Goal: Information Seeking & Learning: Learn about a topic

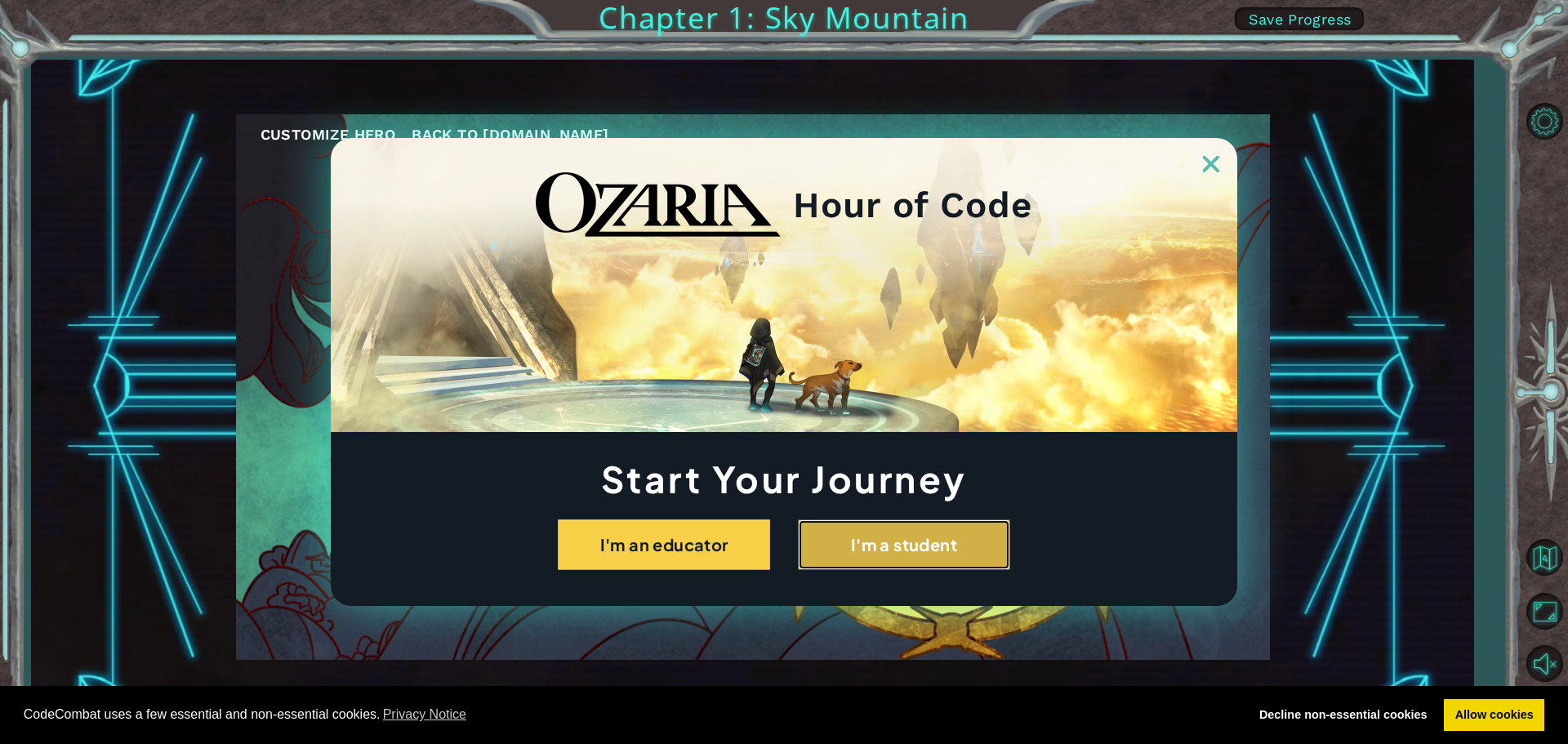
click at [946, 554] on button "I'm a student" at bounding box center [904, 544] width 212 height 51
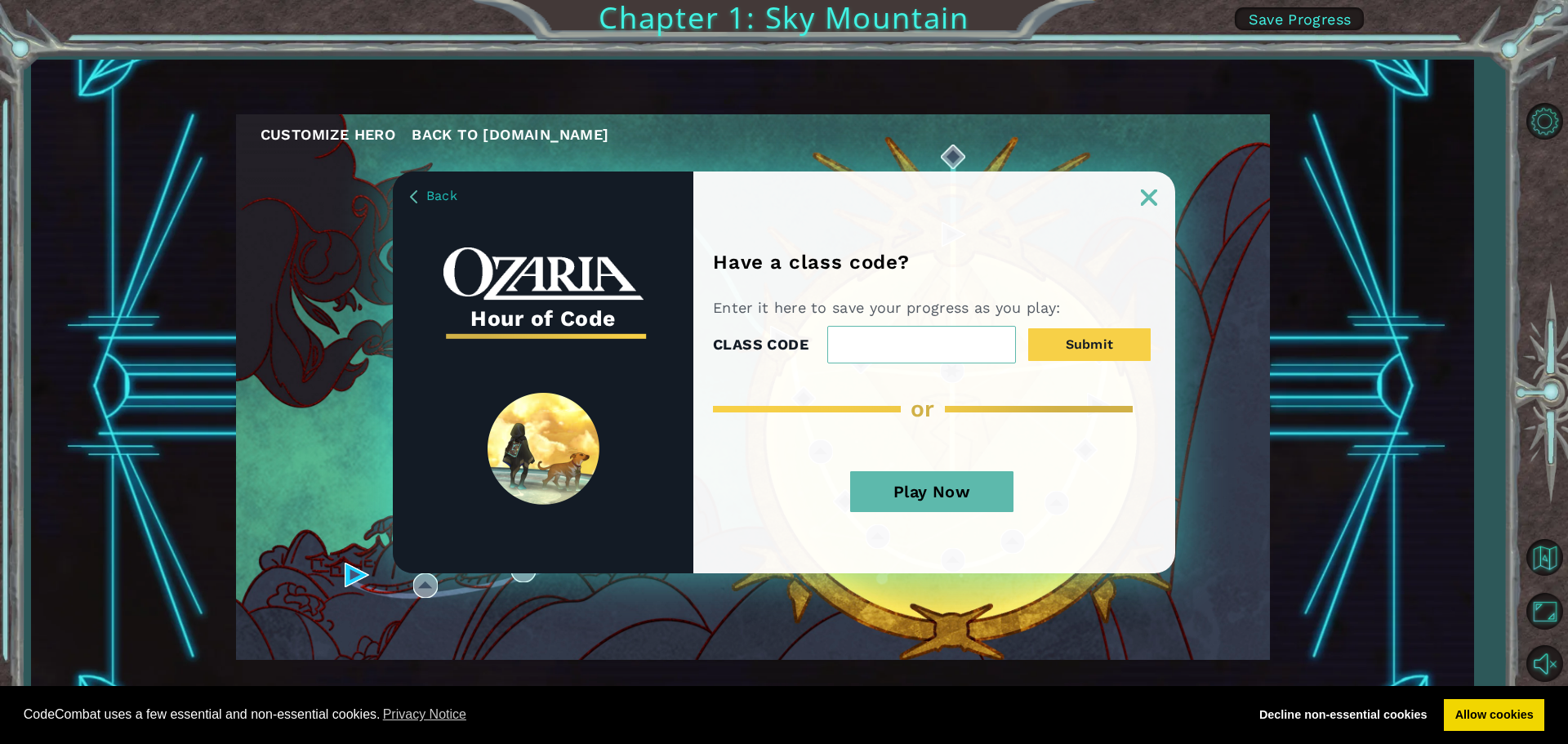
click at [942, 484] on button "Play Now" at bounding box center [931, 491] width 163 height 41
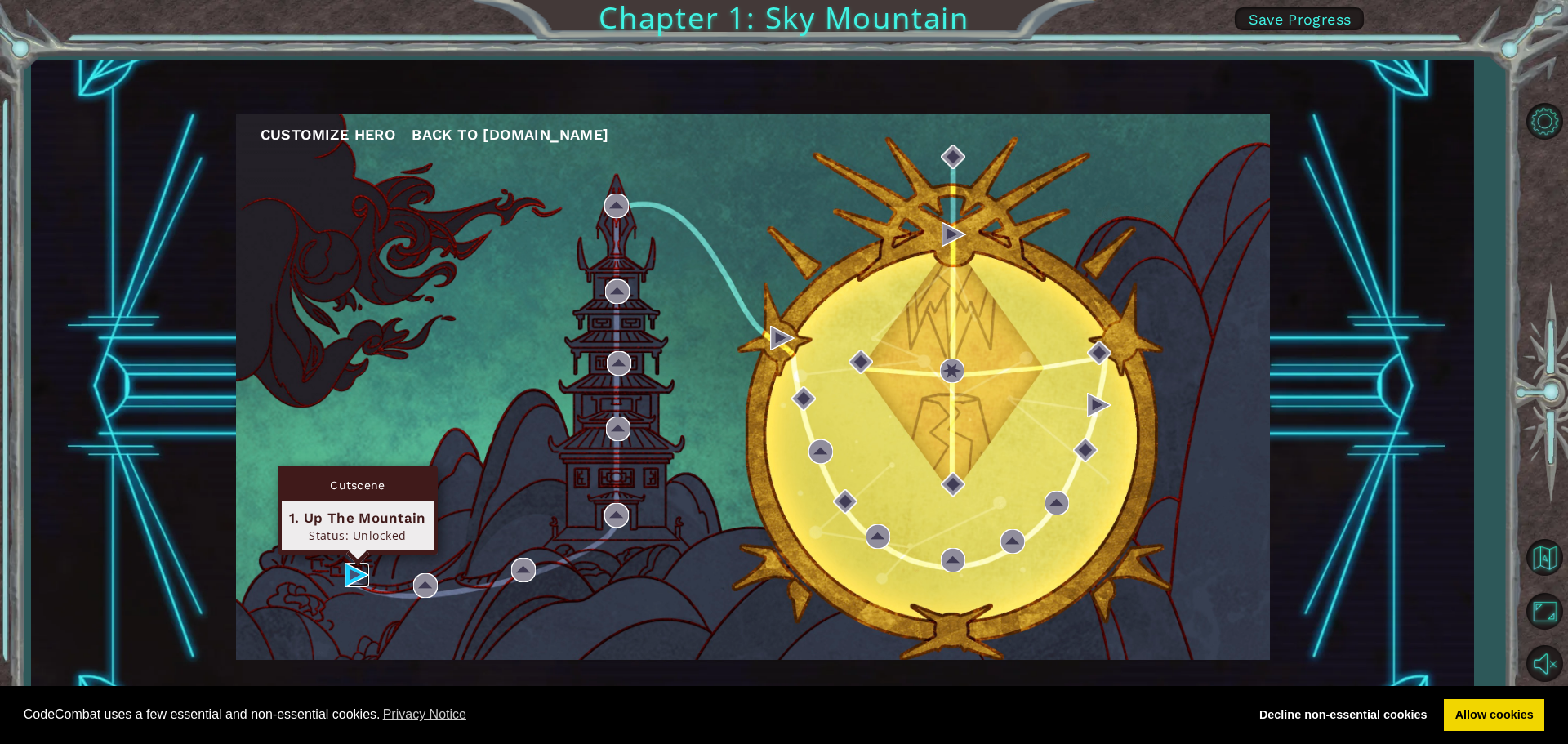
click at [358, 566] on img at bounding box center [357, 574] width 24 height 24
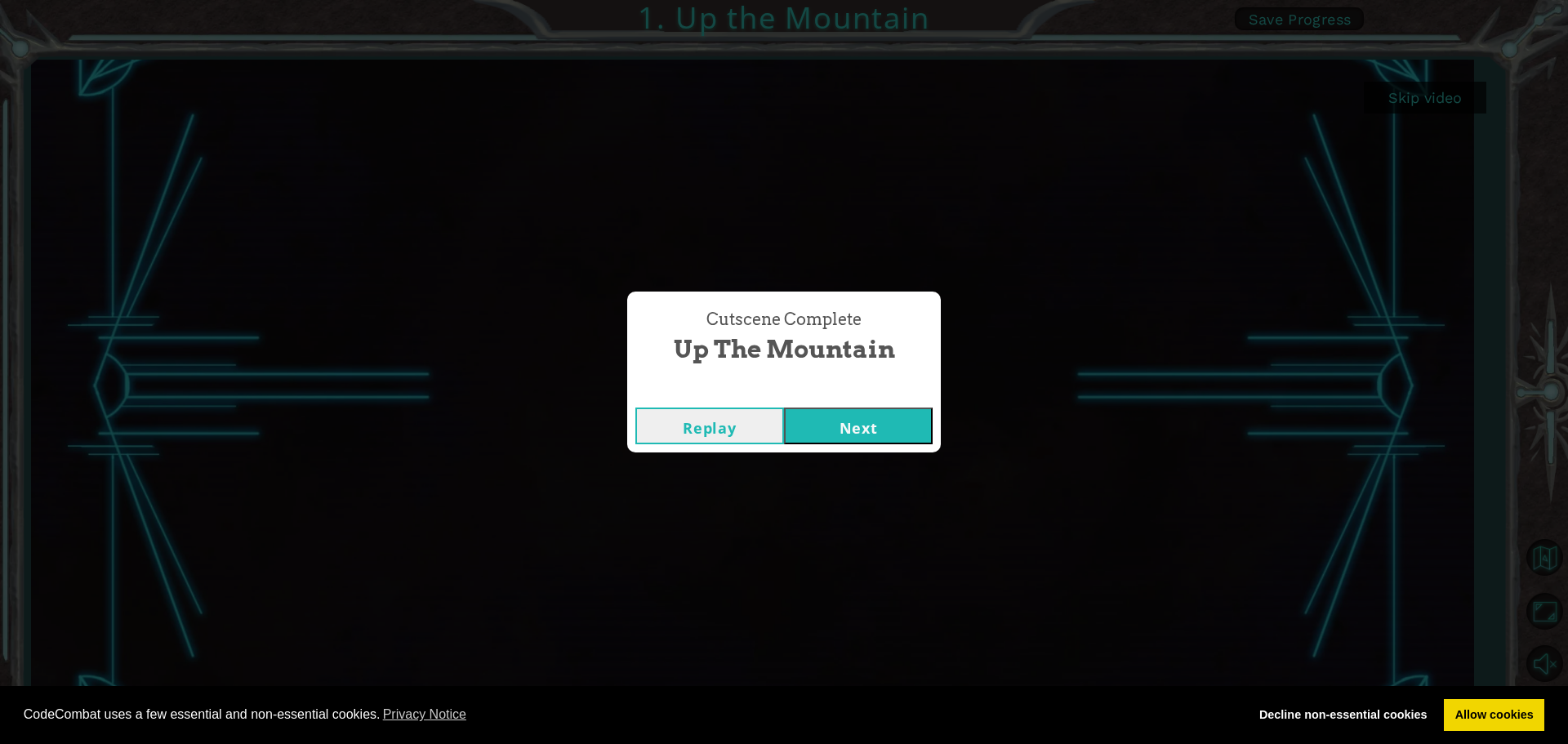
click at [879, 416] on button "Next" at bounding box center [858, 426] width 148 height 37
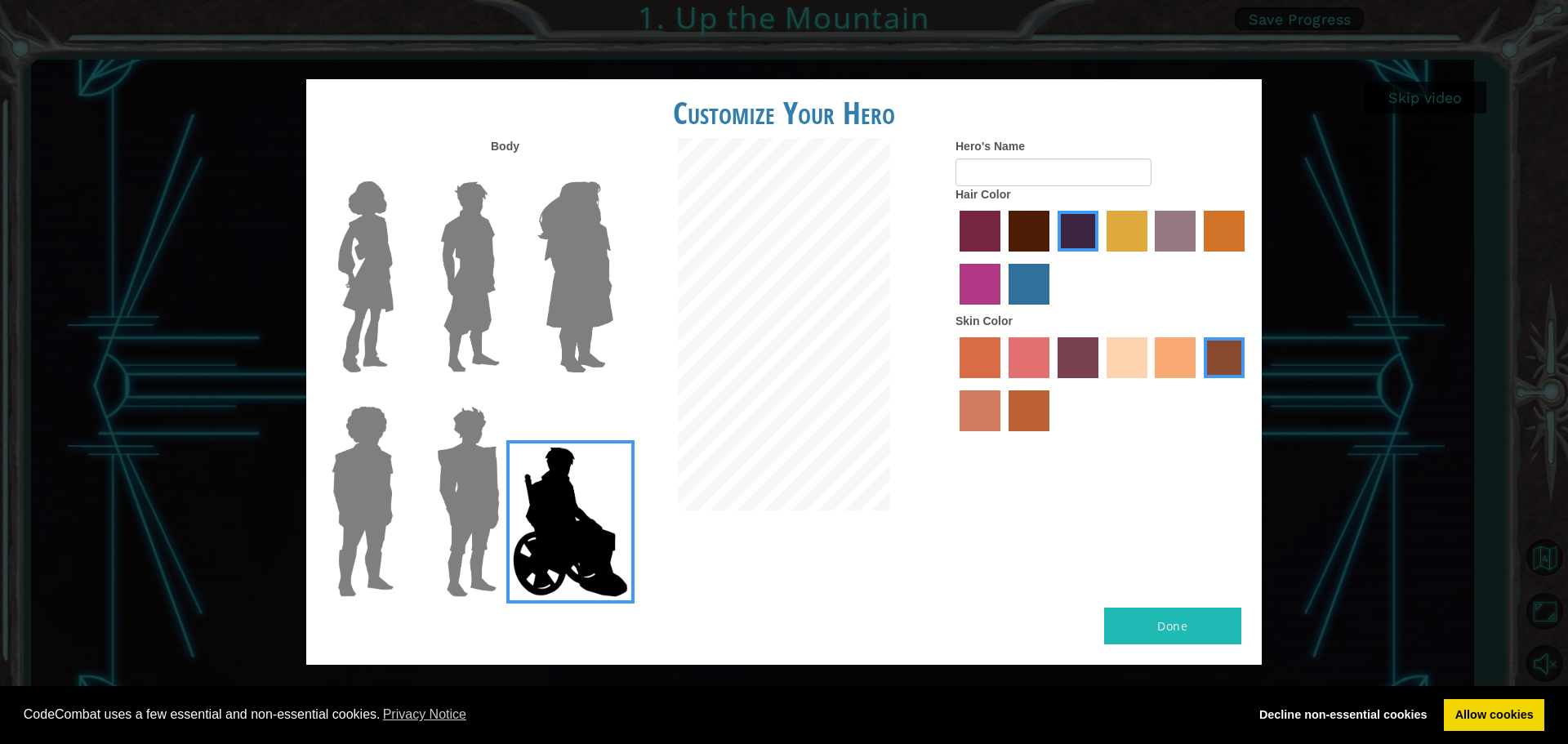
click at [515, 514] on img at bounding box center [570, 522] width 128 height 163
click at [613, 395] on input "Hero Jamie" at bounding box center [613, 395] width 0 height 0
click at [465, 501] on img at bounding box center [468, 501] width 76 height 204
click at [506, 395] on input "Hero Garnet" at bounding box center [506, 395] width 0 height 0
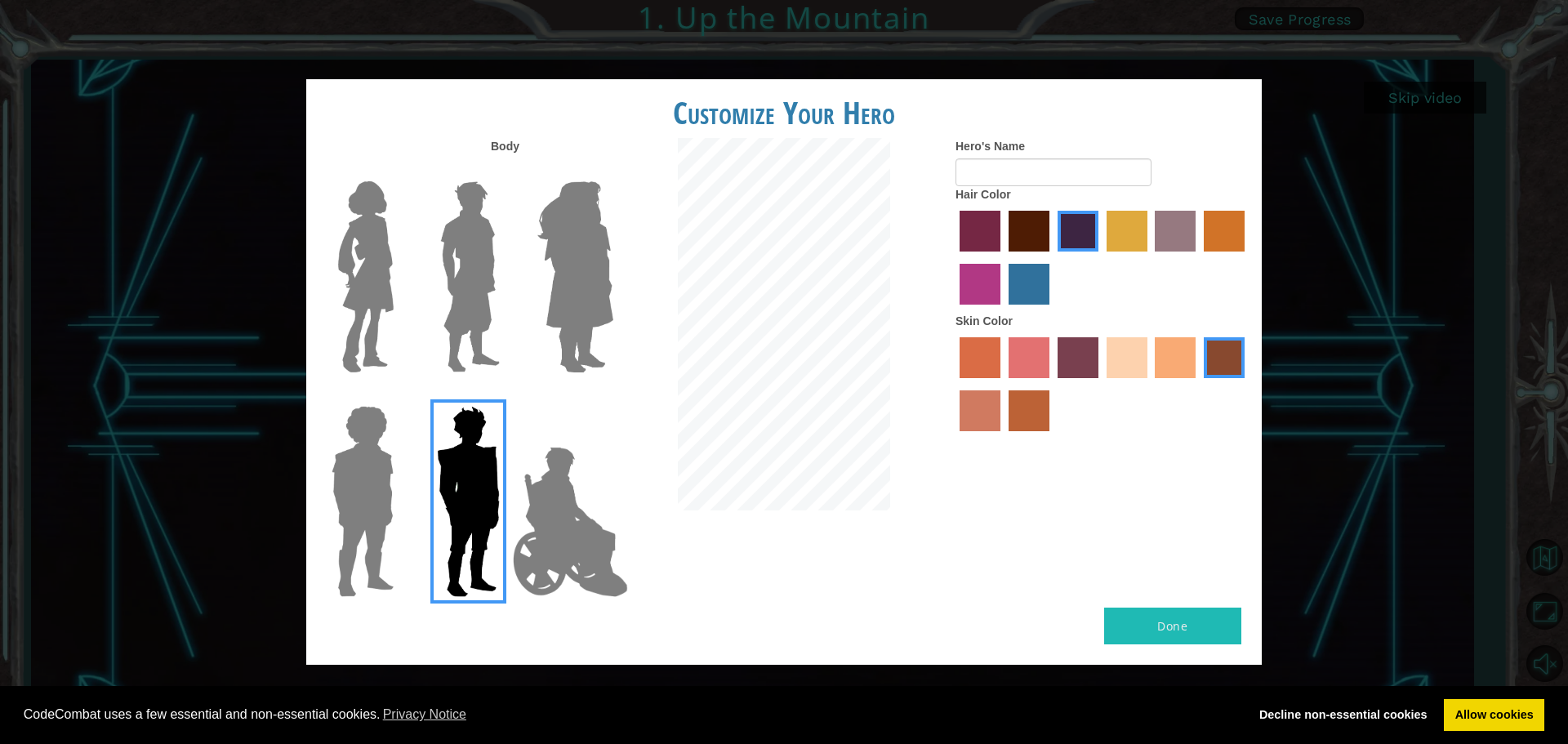
drag, startPoint x: 463, startPoint y: 501, endPoint x: 459, endPoint y: 493, distance: 8.9
click at [457, 498] on img at bounding box center [468, 501] width 76 height 204
click at [506, 395] on input "Hero Garnet" at bounding box center [506, 395] width 0 height 0
click at [354, 488] on img at bounding box center [362, 501] width 75 height 204
click at [400, 395] on input "Hero Steven" at bounding box center [400, 395] width 0 height 0
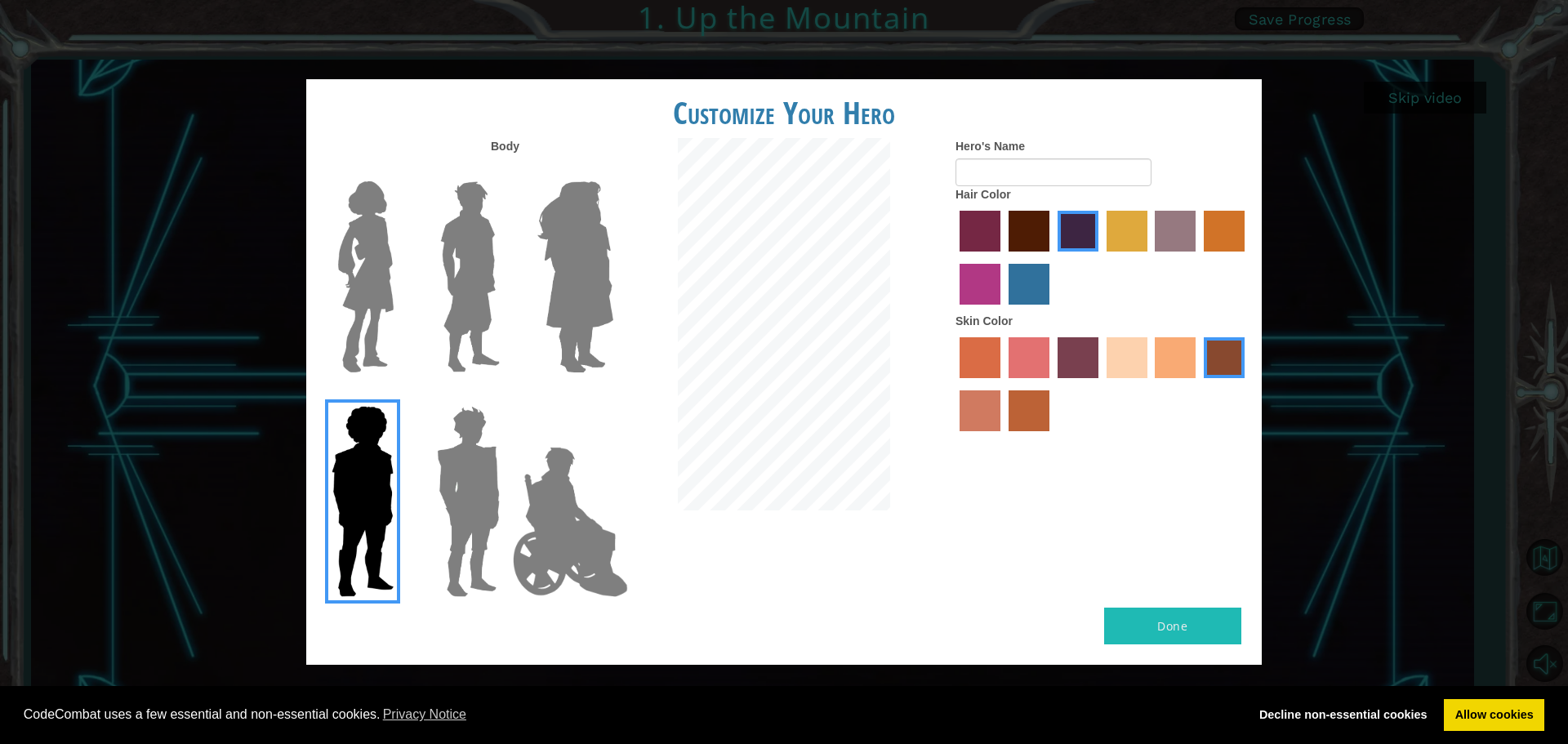
click at [403, 266] on div at bounding box center [359, 271] width 107 height 224
click at [333, 247] on img at bounding box center [366, 277] width 69 height 204
click at [400, 170] on input "Hero Connie" at bounding box center [400, 170] width 0 height 0
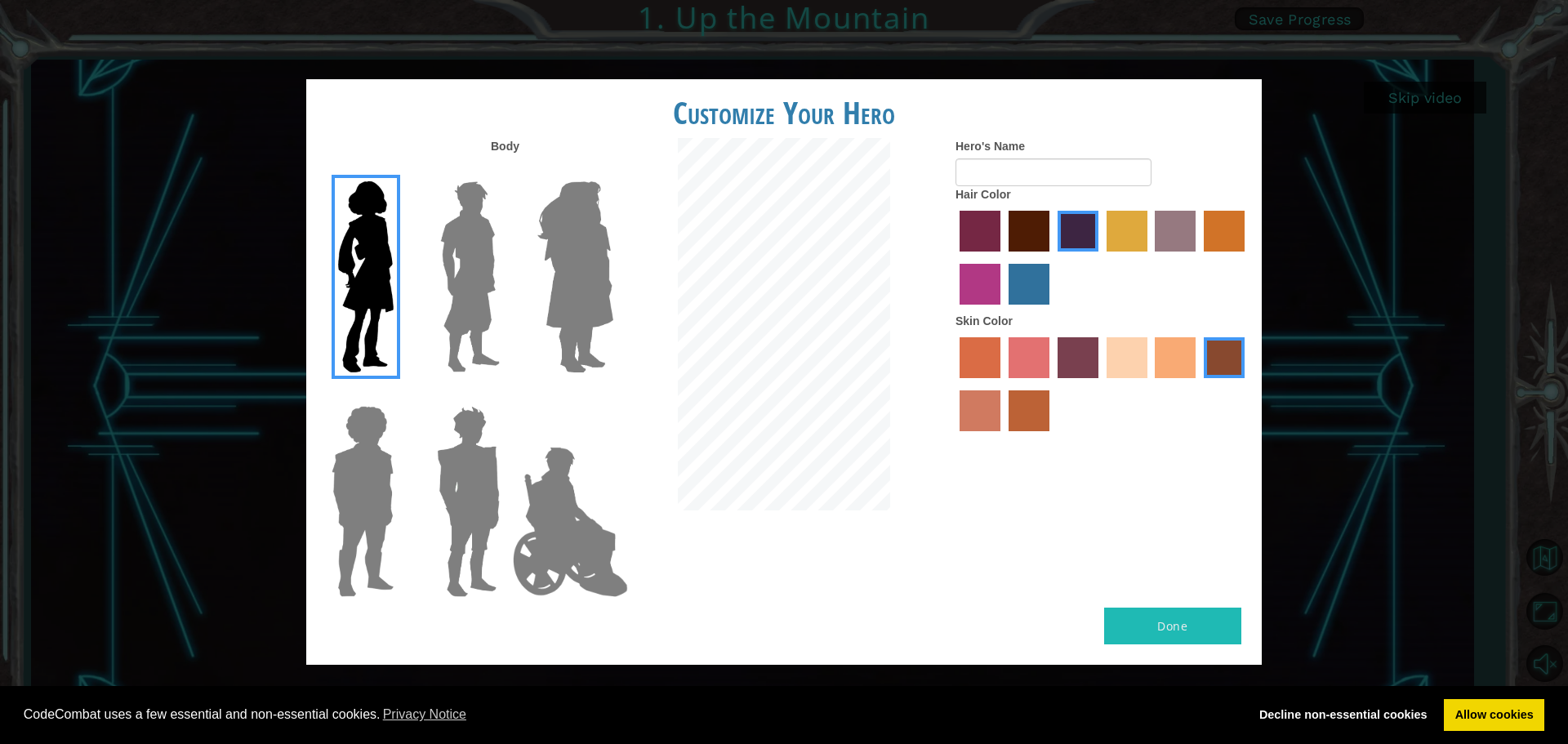
click at [591, 240] on img at bounding box center [575, 277] width 89 height 204
click at [613, 170] on input "Hero Amethyst" at bounding box center [613, 170] width 0 height 0
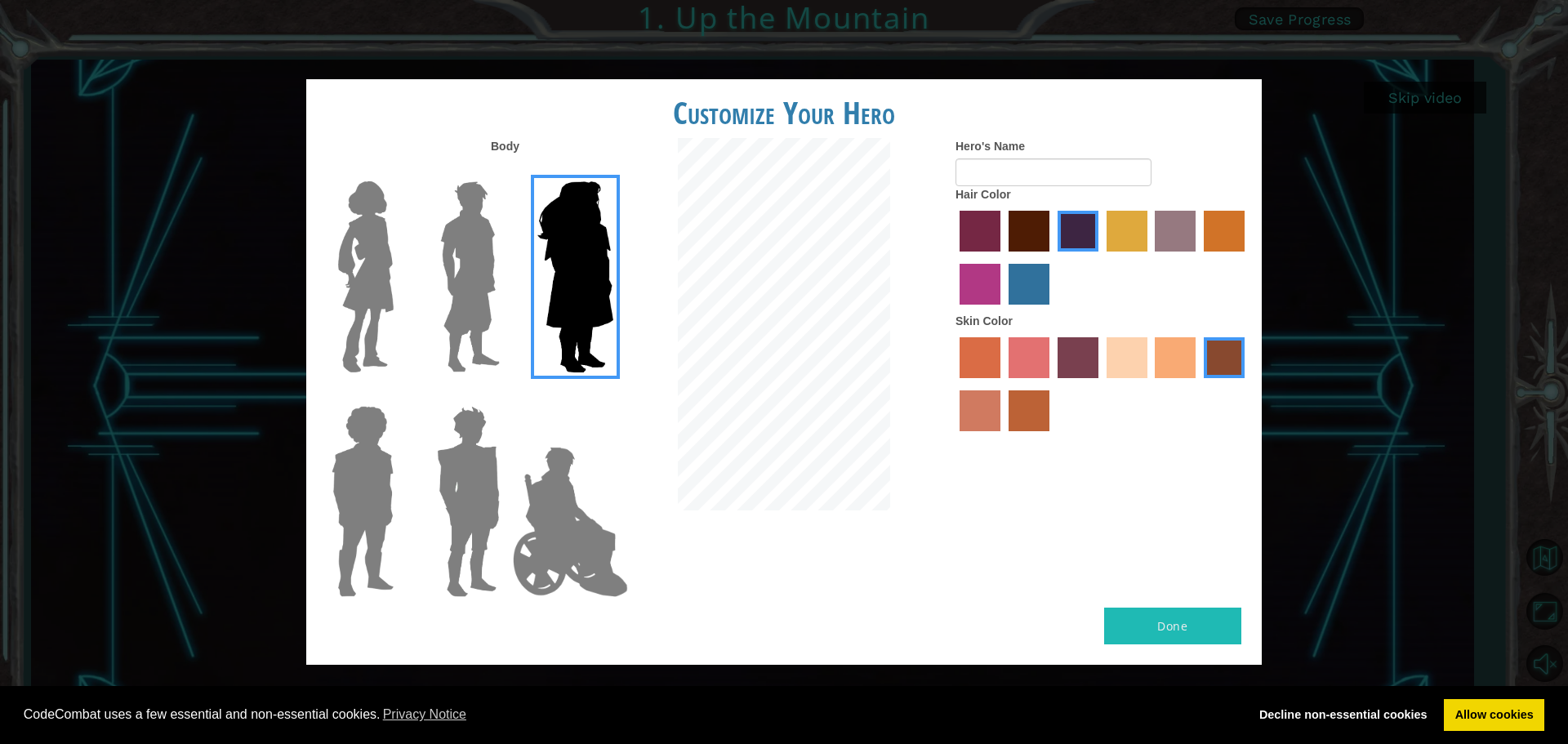
click at [347, 294] on img at bounding box center [366, 277] width 69 height 204
click at [400, 170] on input "Hero Connie" at bounding box center [400, 170] width 0 height 0
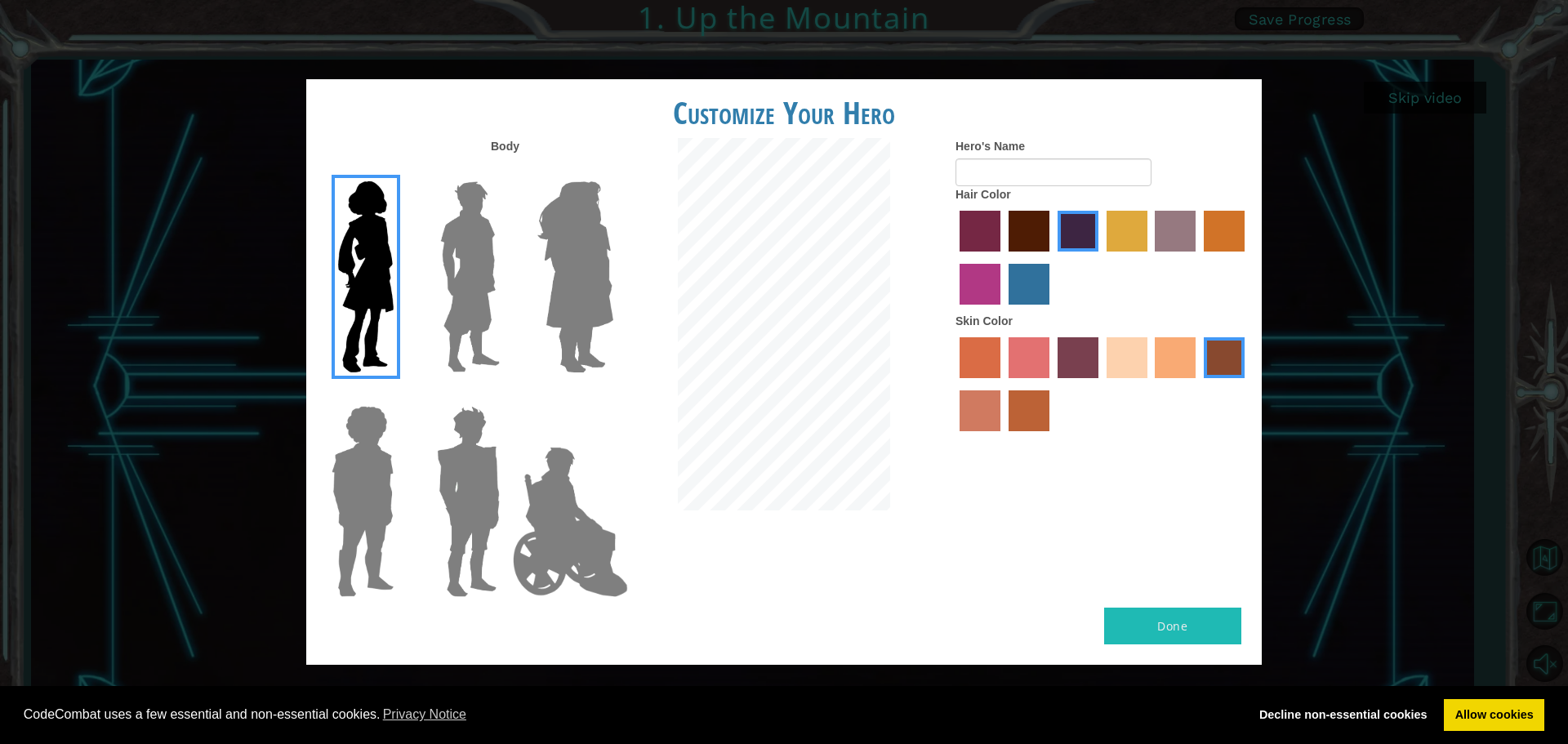
click at [1123, 354] on label "sandy beach skin color" at bounding box center [1127, 358] width 41 height 41
click at [1101, 384] on input "sandy beach skin color" at bounding box center [1101, 384] width 0 height 0
click at [1190, 361] on label "tacao skin color" at bounding box center [1175, 358] width 41 height 41
click at [1150, 384] on input "tacao skin color" at bounding box center [1150, 384] width 0 height 0
click at [984, 408] on label "burning sand skin color" at bounding box center [980, 410] width 41 height 41
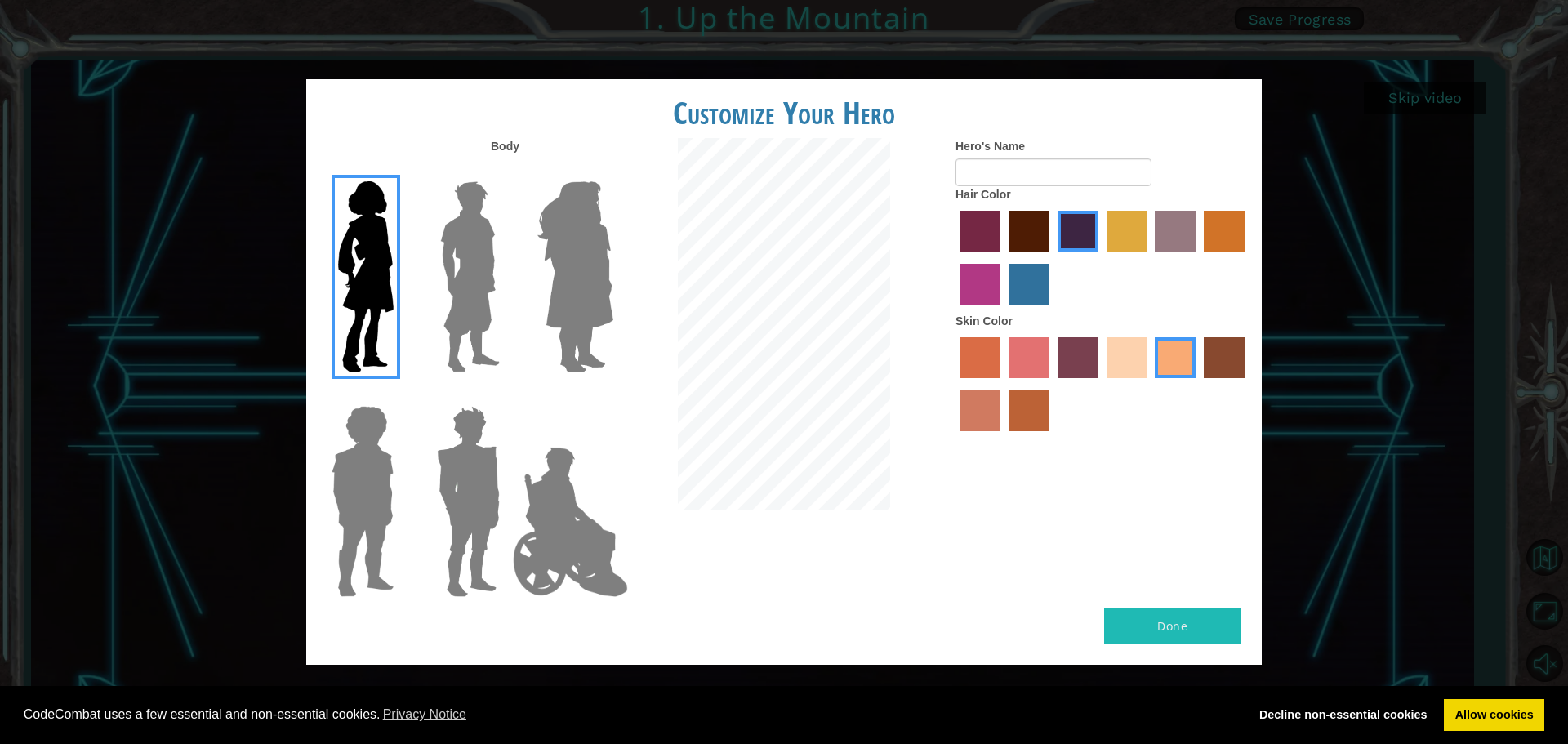
click at [1246, 384] on input "burning sand skin color" at bounding box center [1246, 384] width 0 height 0
click at [1109, 358] on label "sandy beach skin color" at bounding box center [1127, 358] width 41 height 41
click at [1101, 384] on input "sandy beach skin color" at bounding box center [1101, 384] width 0 height 0
click at [1020, 239] on label "maroon hair color" at bounding box center [1029, 231] width 41 height 41
click at [1003, 258] on input "maroon hair color" at bounding box center [1003, 258] width 0 height 0
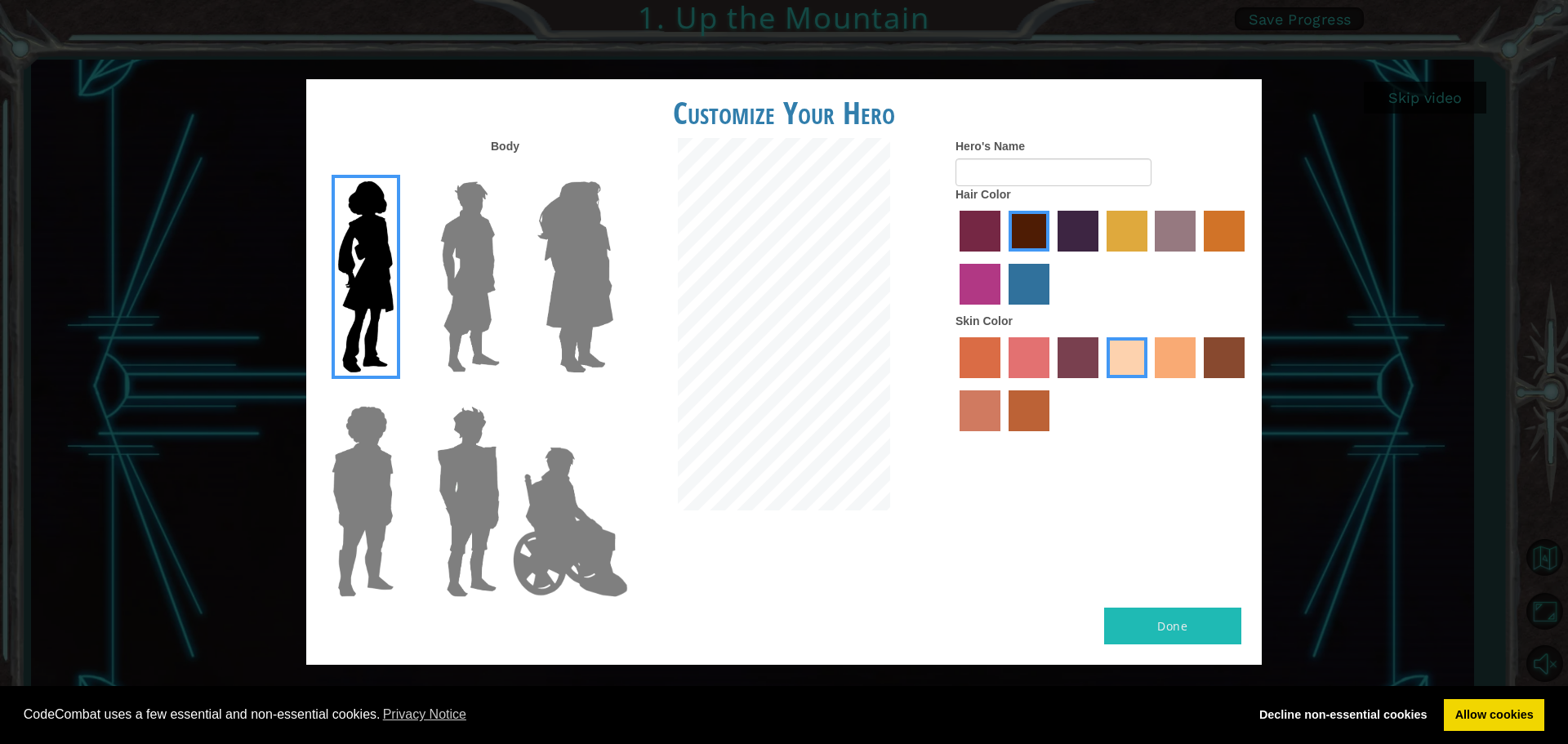
click at [974, 309] on div at bounding box center [1102, 259] width 294 height 107
click at [978, 292] on label "medium red violet hair color" at bounding box center [980, 284] width 41 height 41
click at [1246, 258] on input "medium red violet hair color" at bounding box center [1246, 258] width 0 height 0
click at [1199, 359] on div at bounding box center [1102, 385] width 294 height 107
click at [1206, 359] on label "karma skin color" at bounding box center [1224, 358] width 41 height 41
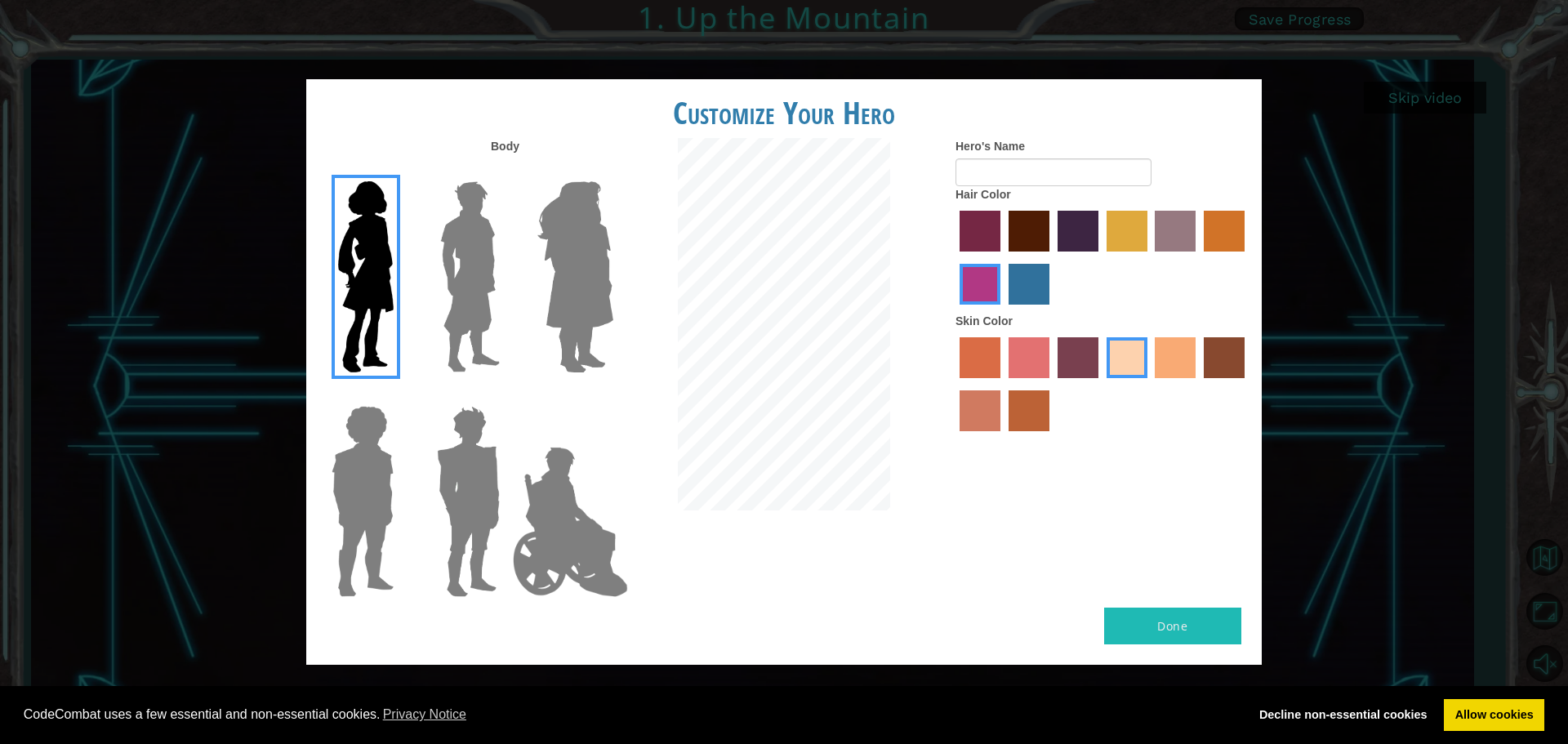
click at [1198, 384] on input "karma skin color" at bounding box center [1198, 384] width 0 height 0
click at [1027, 349] on label "froly skin color" at bounding box center [1029, 358] width 41 height 41
click at [1003, 384] on input "froly skin color" at bounding box center [1003, 384] width 0 height 0
click at [983, 367] on label "sorbus skin color" at bounding box center [980, 358] width 41 height 41
click at [954, 384] on input "sorbus skin color" at bounding box center [954, 384] width 0 height 0
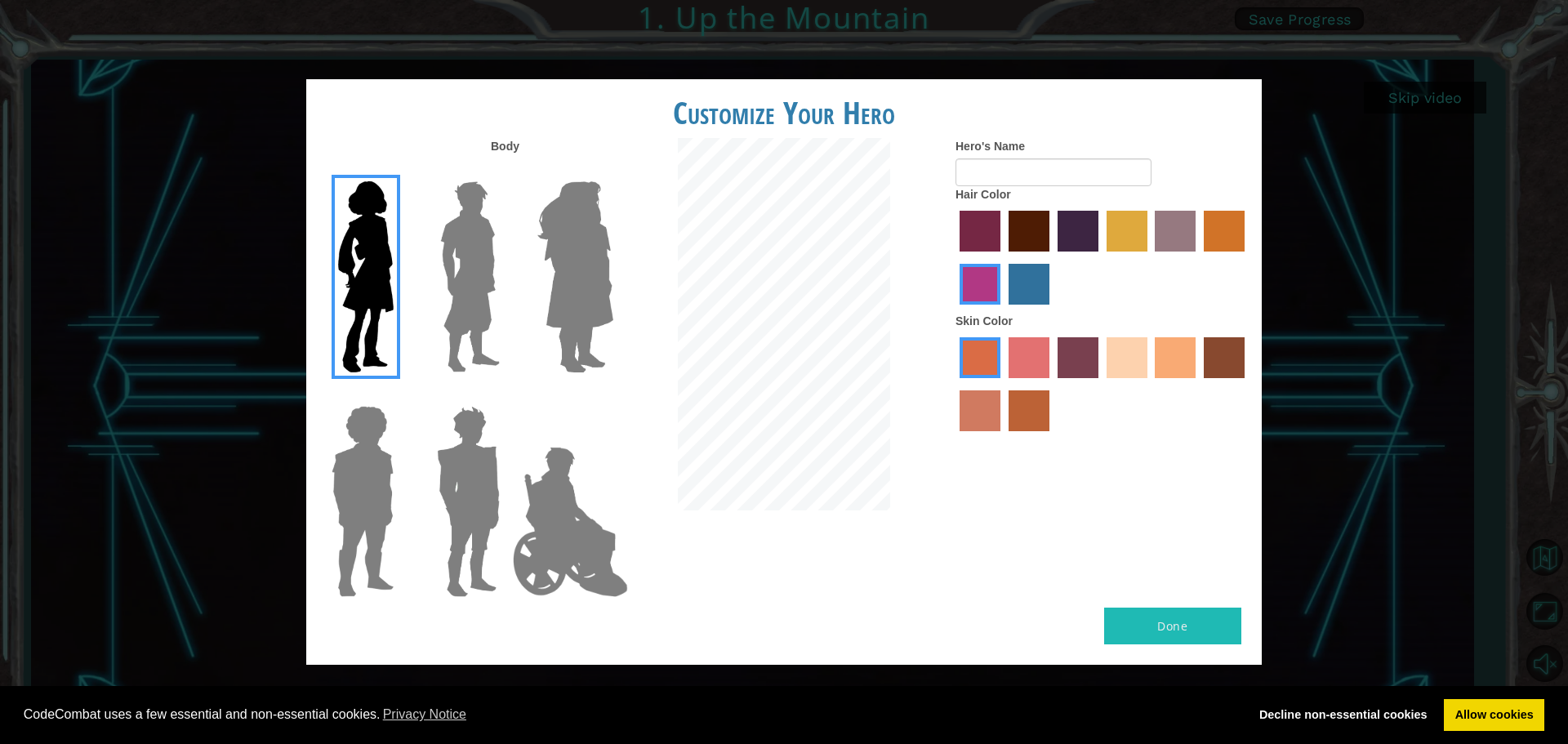
click at [1136, 365] on label "sandy beach skin color" at bounding box center [1127, 358] width 41 height 41
click at [1101, 384] on input "sandy beach skin color" at bounding box center [1101, 384] width 0 height 0
click at [1173, 361] on label "tacao skin color" at bounding box center [1175, 358] width 41 height 41
click at [1150, 384] on input "tacao skin color" at bounding box center [1150, 384] width 0 height 0
click at [1132, 365] on label "sandy beach skin color" at bounding box center [1127, 358] width 41 height 41
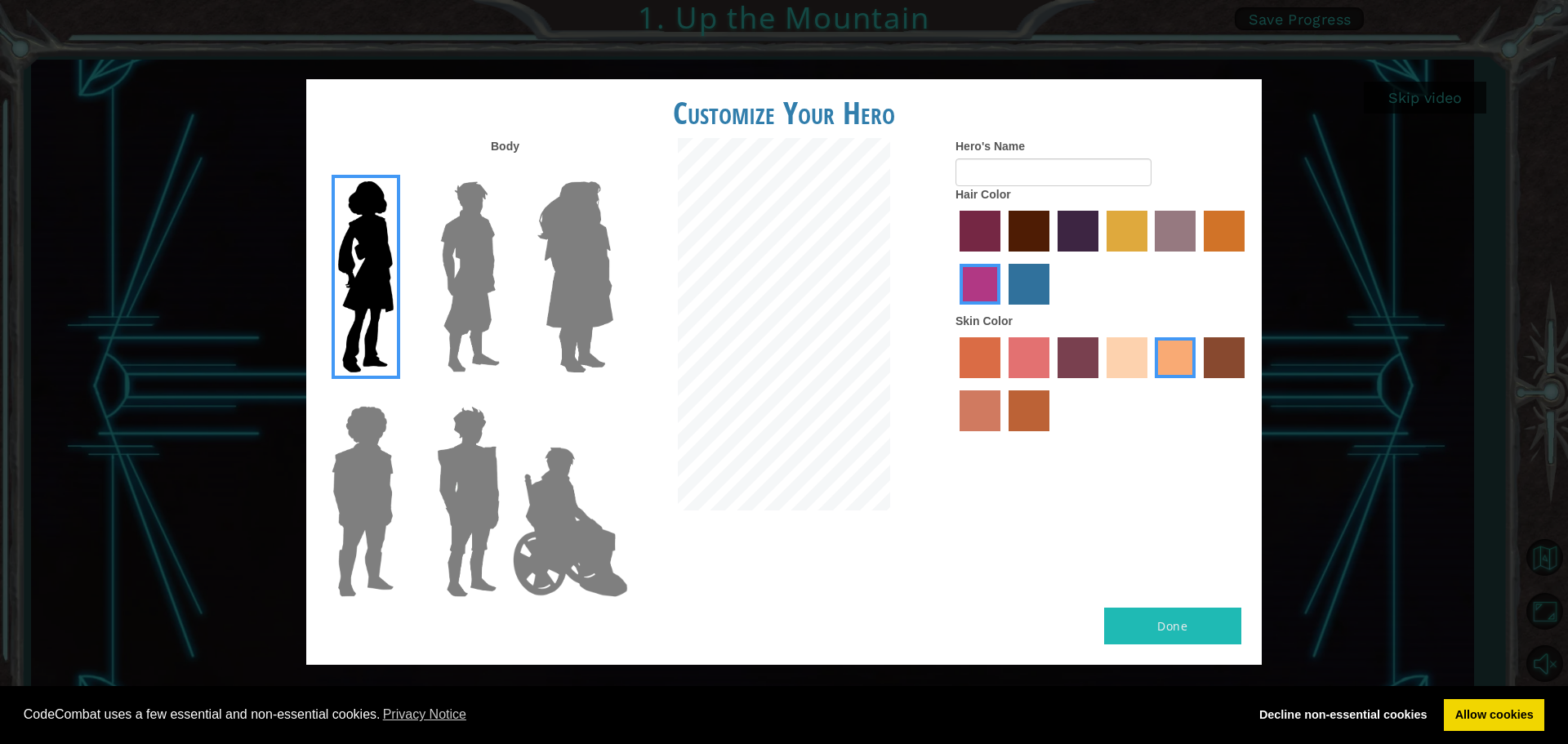
click at [1101, 384] on input "sandy beach skin color" at bounding box center [1101, 384] width 0 height 0
click at [1069, 177] on input "Hero's Name" at bounding box center [1053, 172] width 196 height 28
type input "kayelgh"
click at [1212, 632] on button "Done" at bounding box center [1172, 626] width 137 height 37
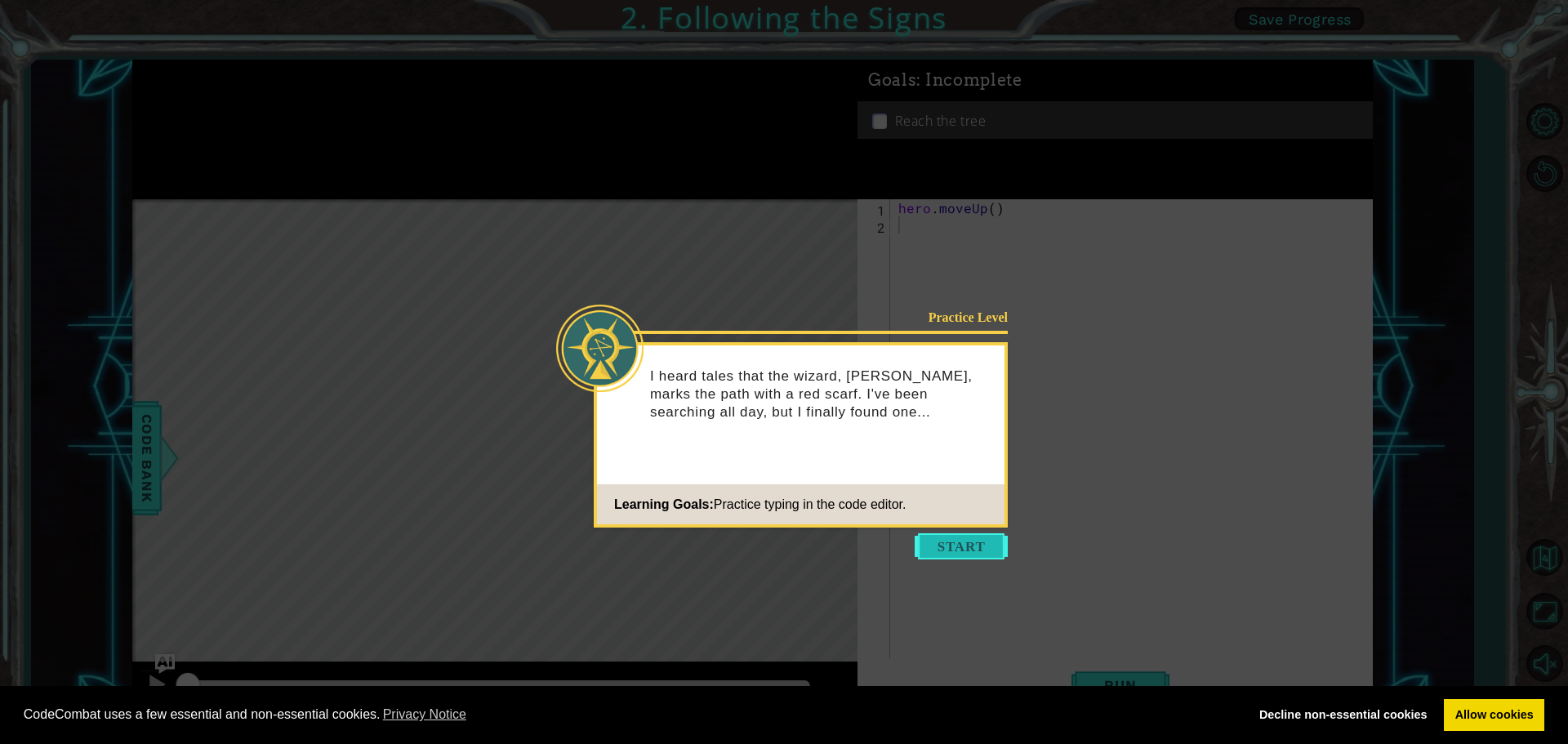
click at [985, 536] on button "Start" at bounding box center [961, 546] width 93 height 26
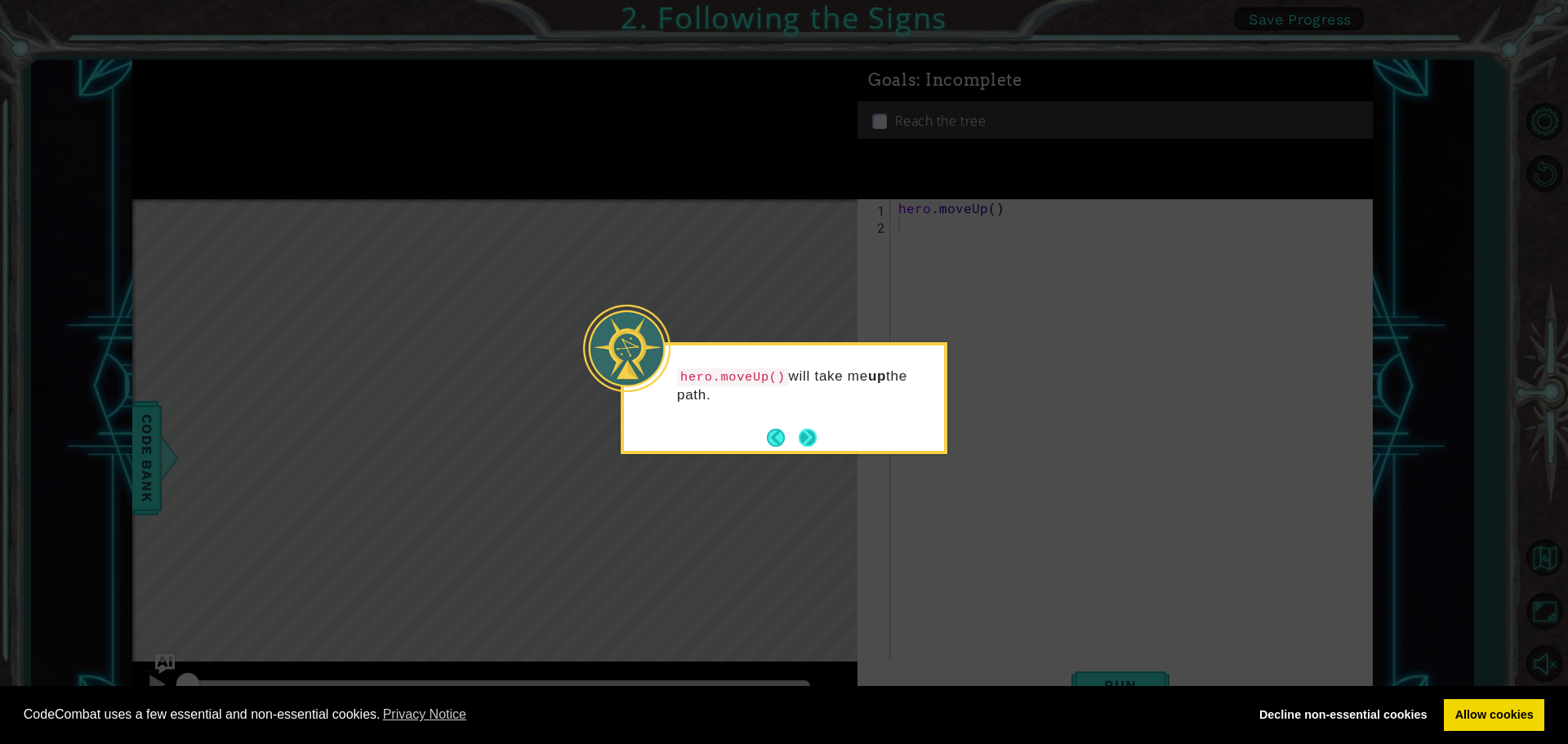
click at [814, 438] on button "Next" at bounding box center [807, 437] width 18 height 18
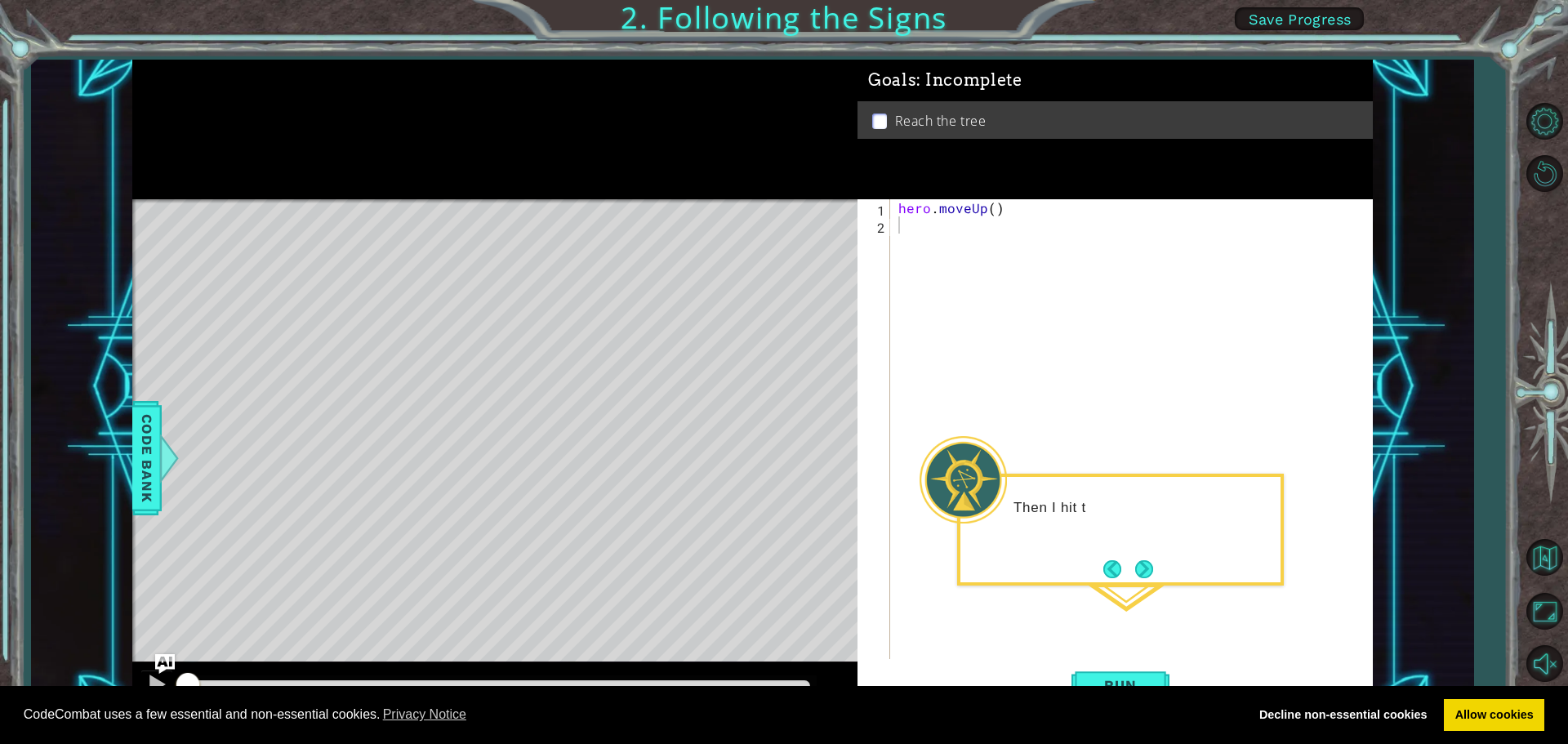
drag, startPoint x: 579, startPoint y: 454, endPoint x: 554, endPoint y: 427, distance: 36.8
click at [565, 437] on div "Level Map" at bounding box center [510, 439] width 754 height 481
click at [517, 449] on div "Level Map" at bounding box center [510, 439] width 754 height 481
click at [507, 456] on div "Level Map" at bounding box center [510, 439] width 754 height 481
click at [1136, 569] on button "Next" at bounding box center [1144, 568] width 18 height 18
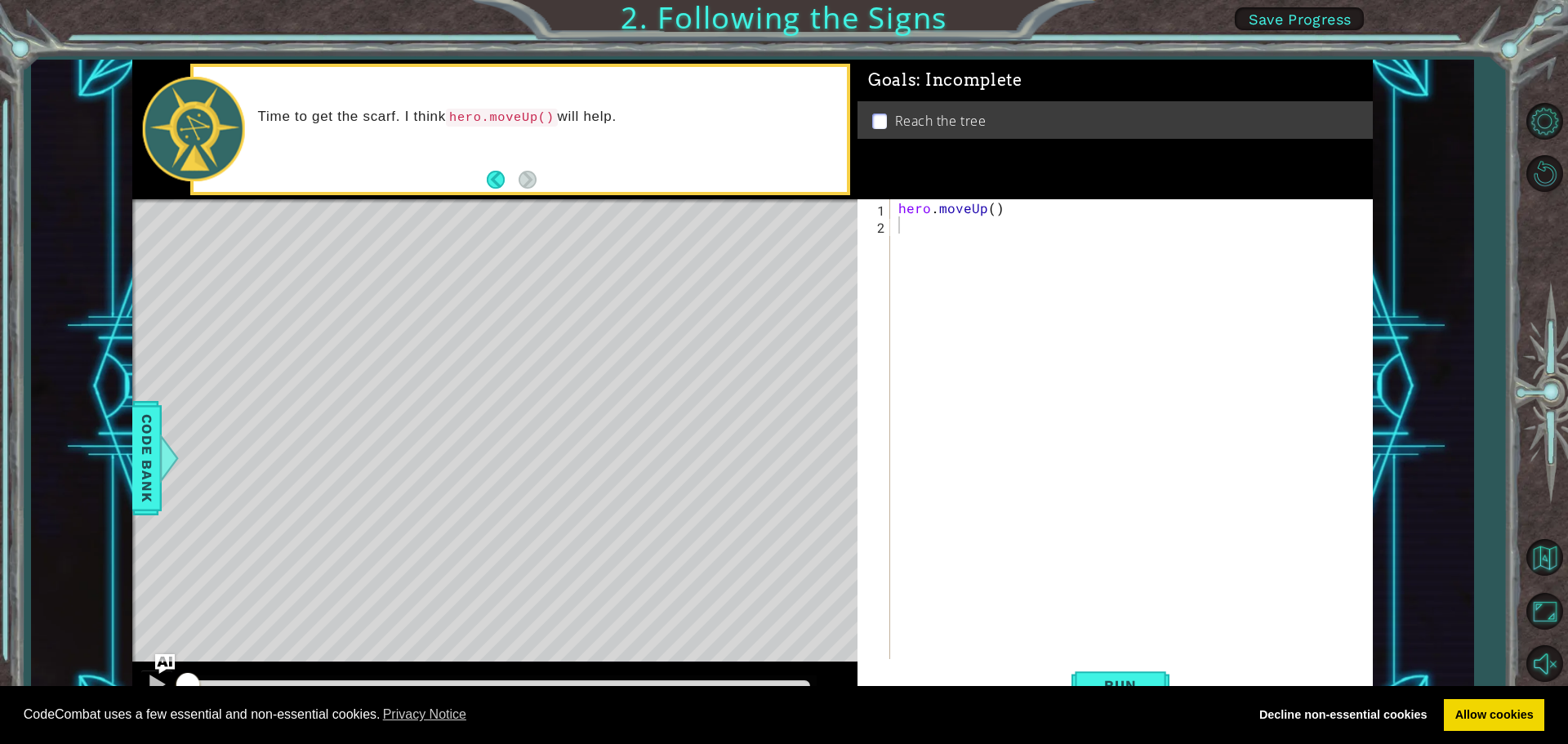
click at [519, 318] on div "Level Map" at bounding box center [510, 439] width 754 height 481
drag, startPoint x: 514, startPoint y: 315, endPoint x: 498, endPoint y: 302, distance: 20.6
click at [512, 314] on div "Level Map" at bounding box center [510, 439] width 754 height 481
click at [498, 302] on div "Level Map" at bounding box center [510, 439] width 754 height 481
click at [918, 233] on div "hero . moveUp ( )" at bounding box center [1135, 448] width 481 height 498
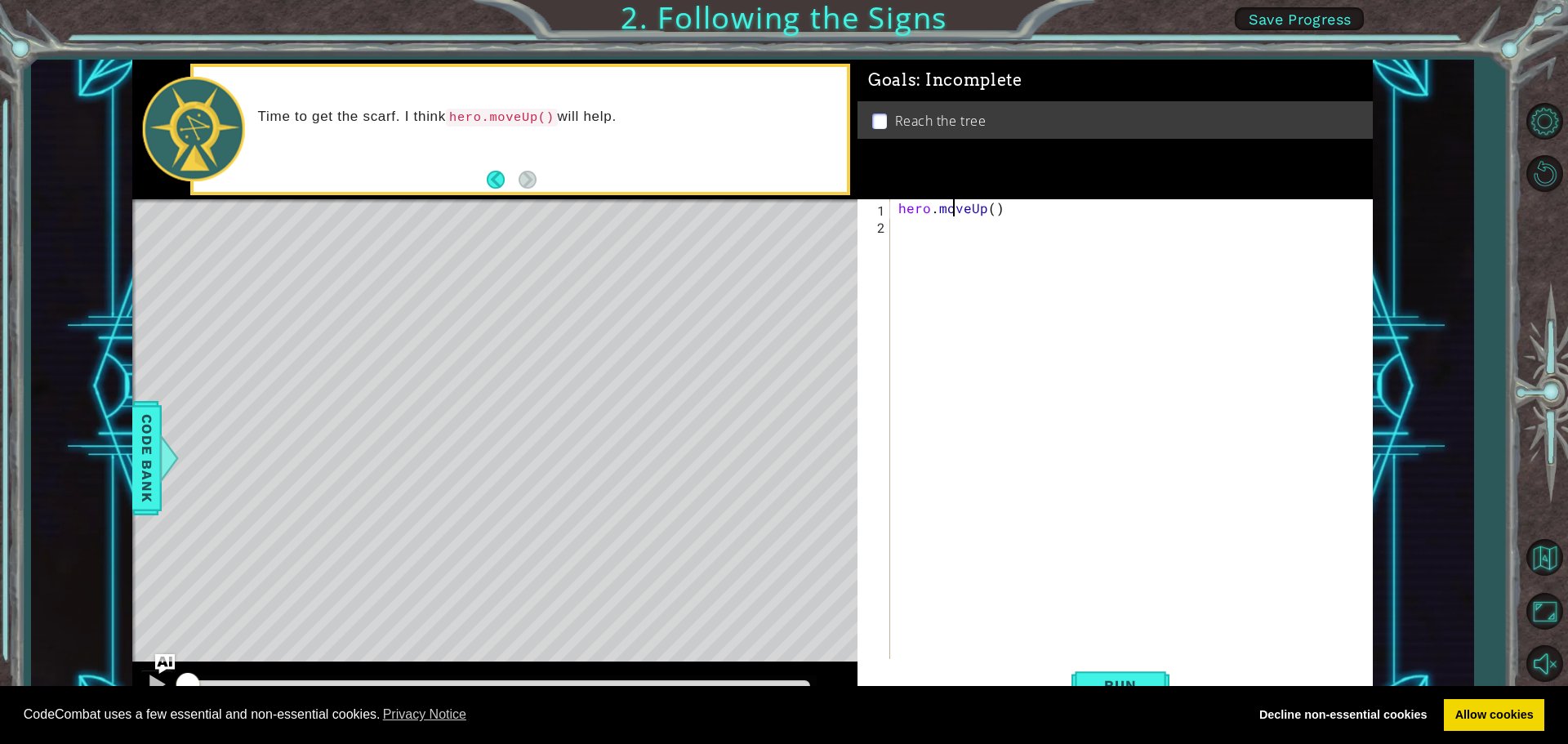
click at [954, 205] on div "hero . moveUp ( )" at bounding box center [1135, 448] width 481 height 498
type textarea "hero.moveUp()"
click at [951, 232] on div "hero . moveUp ( )" at bounding box center [1135, 448] width 481 height 498
type textarea "h"
click at [916, 250] on div "h ero.moveUp press enter" at bounding box center [1041, 264] width 309 height 58
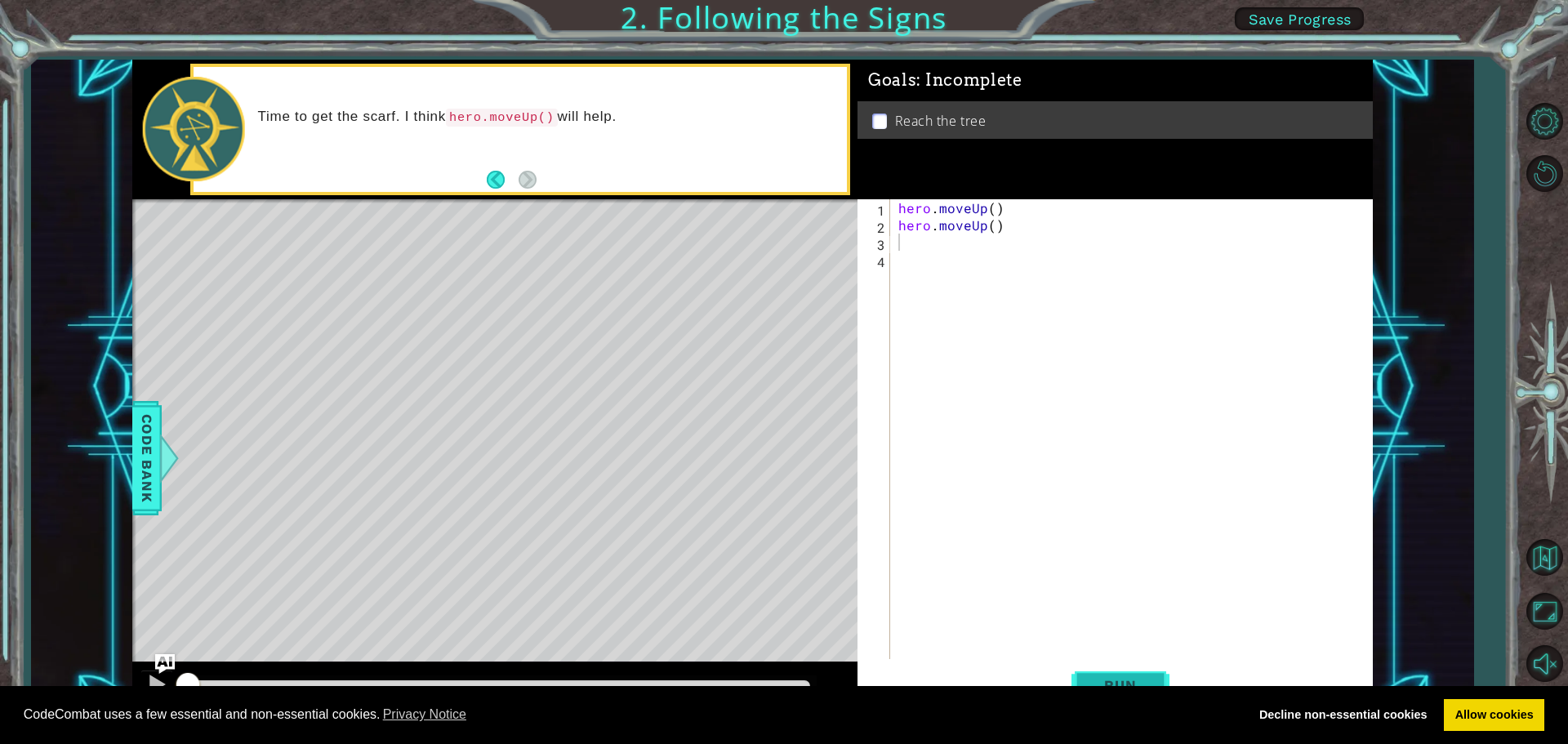
click at [1134, 682] on span "Run" at bounding box center [1120, 685] width 65 height 17
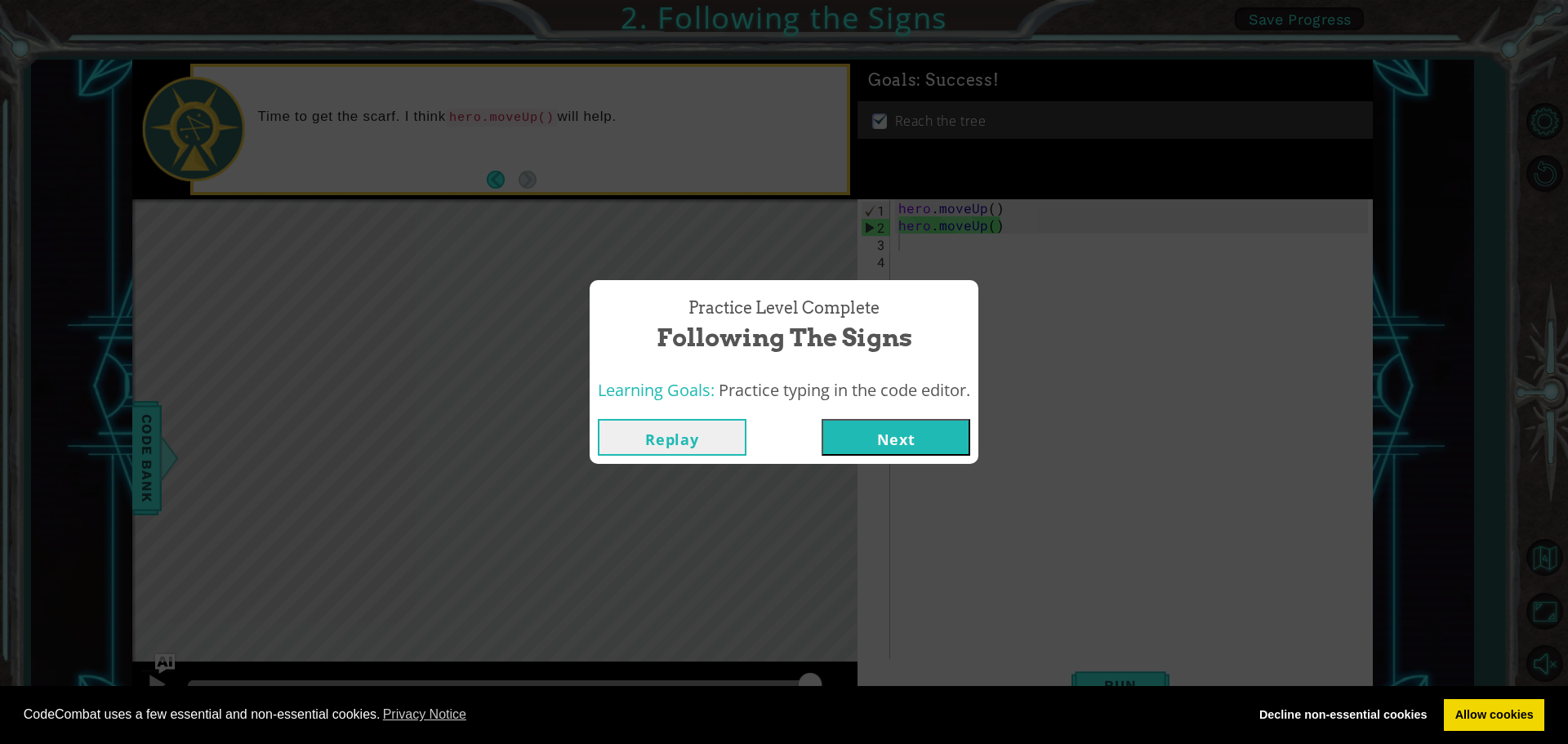
click at [911, 438] on button "Next" at bounding box center [895, 437] width 148 height 37
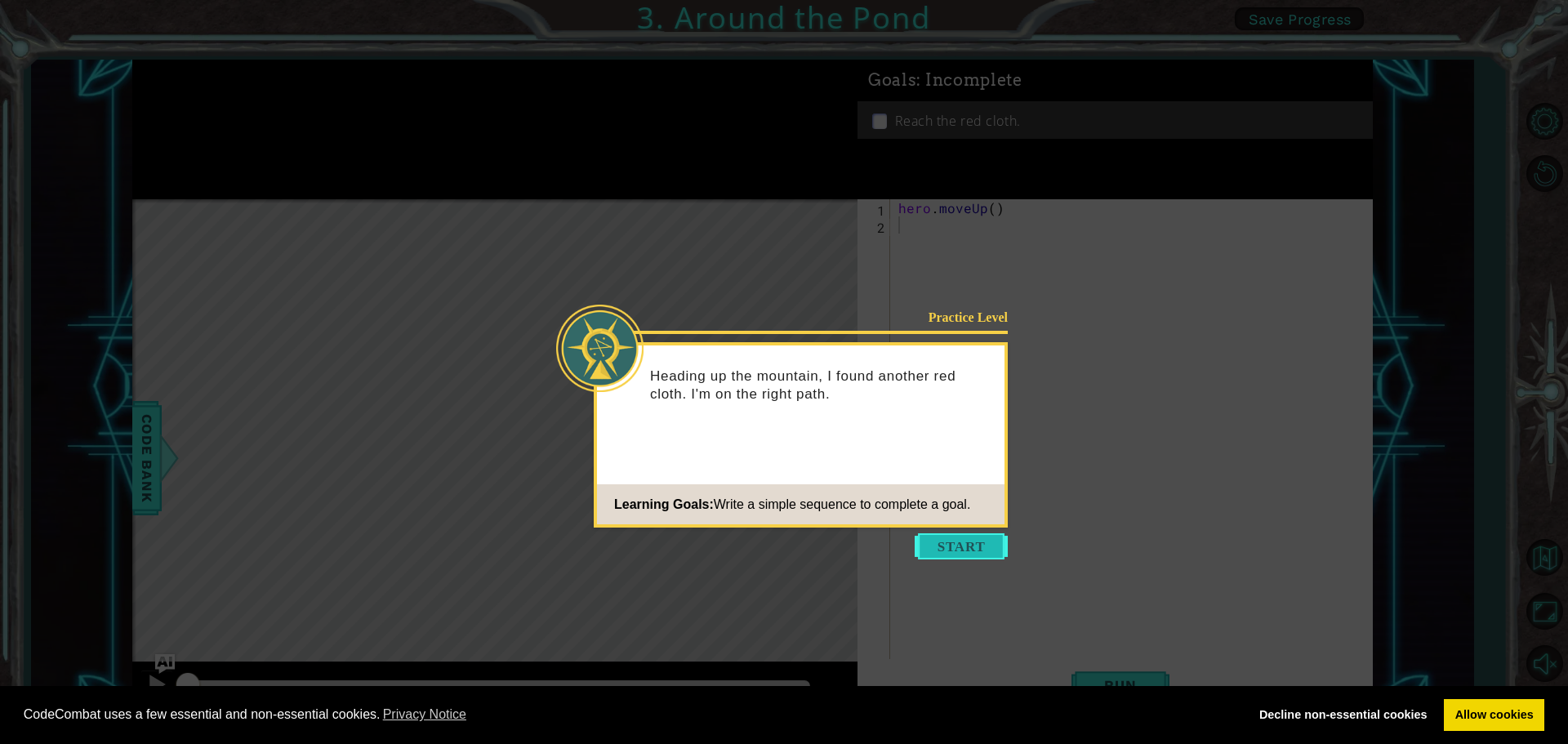
click at [971, 550] on button "Start" at bounding box center [961, 546] width 93 height 26
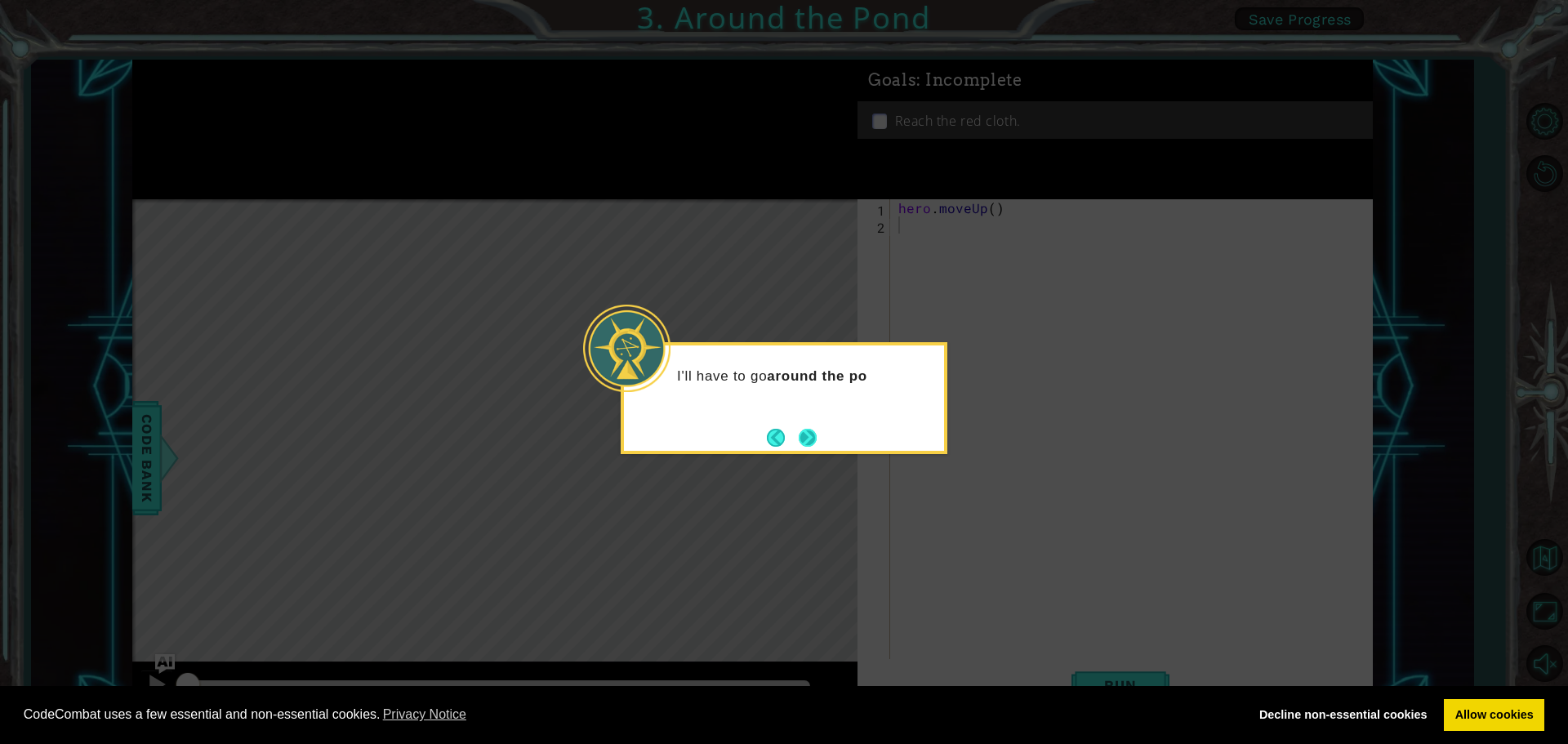
click at [807, 438] on button "Next" at bounding box center [807, 437] width 18 height 18
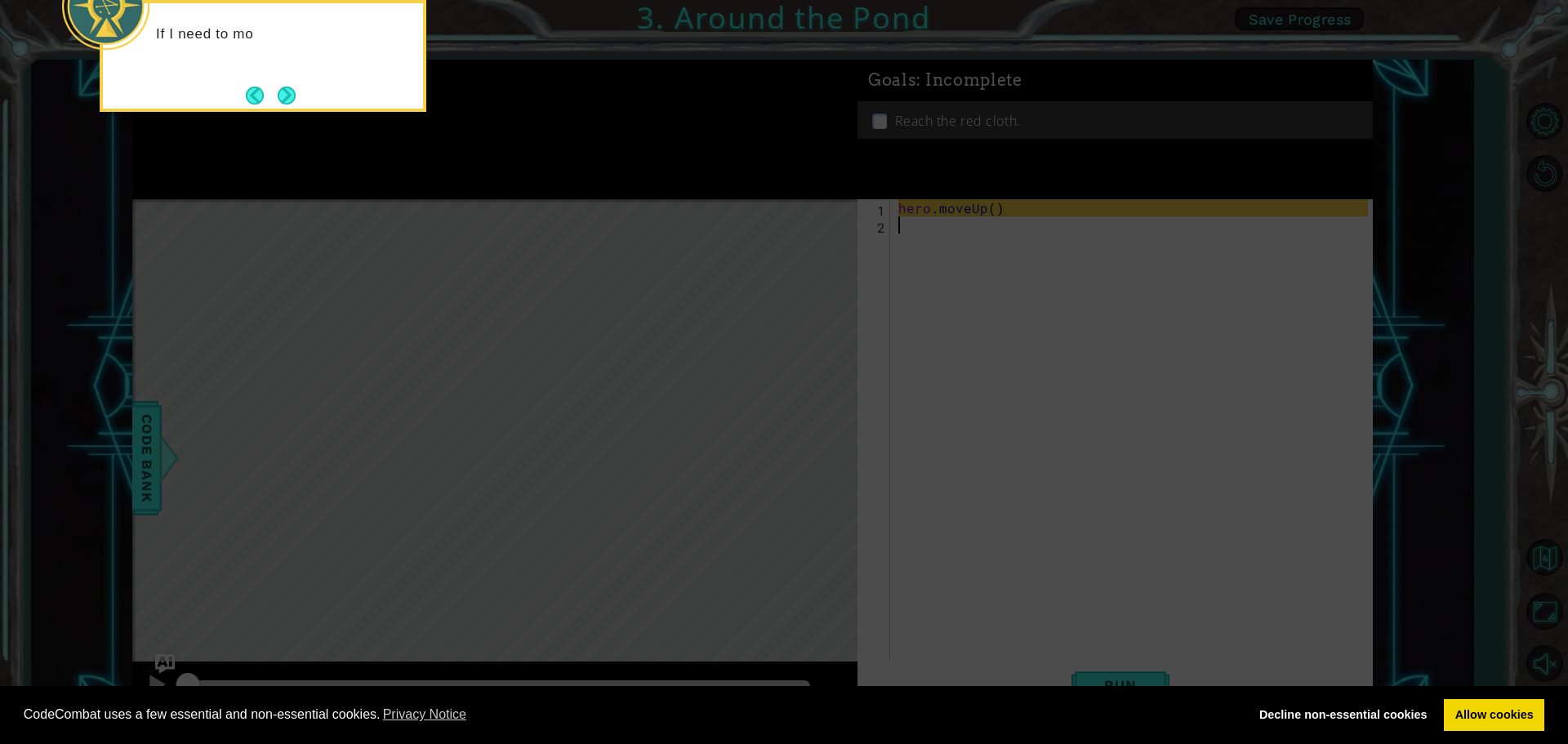
click at [766, 458] on icon at bounding box center [784, 111] width 1568 height 1265
